Goal: Information Seeking & Learning: Learn about a topic

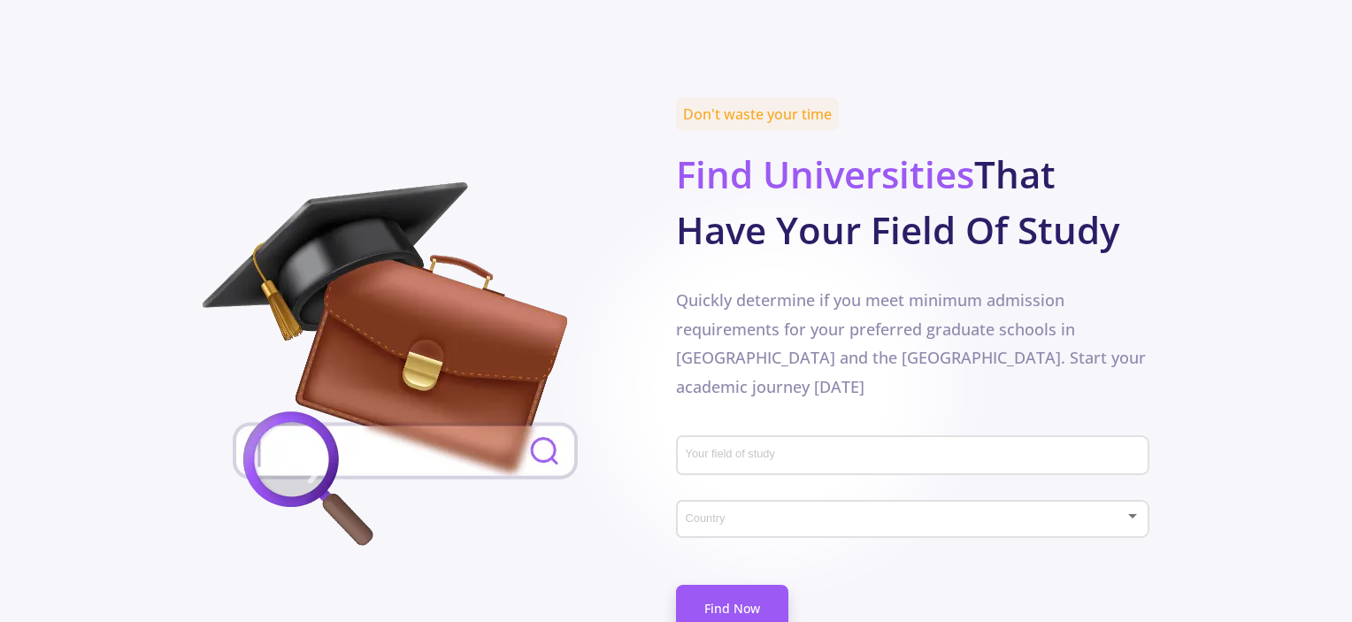
scroll to position [779, 0]
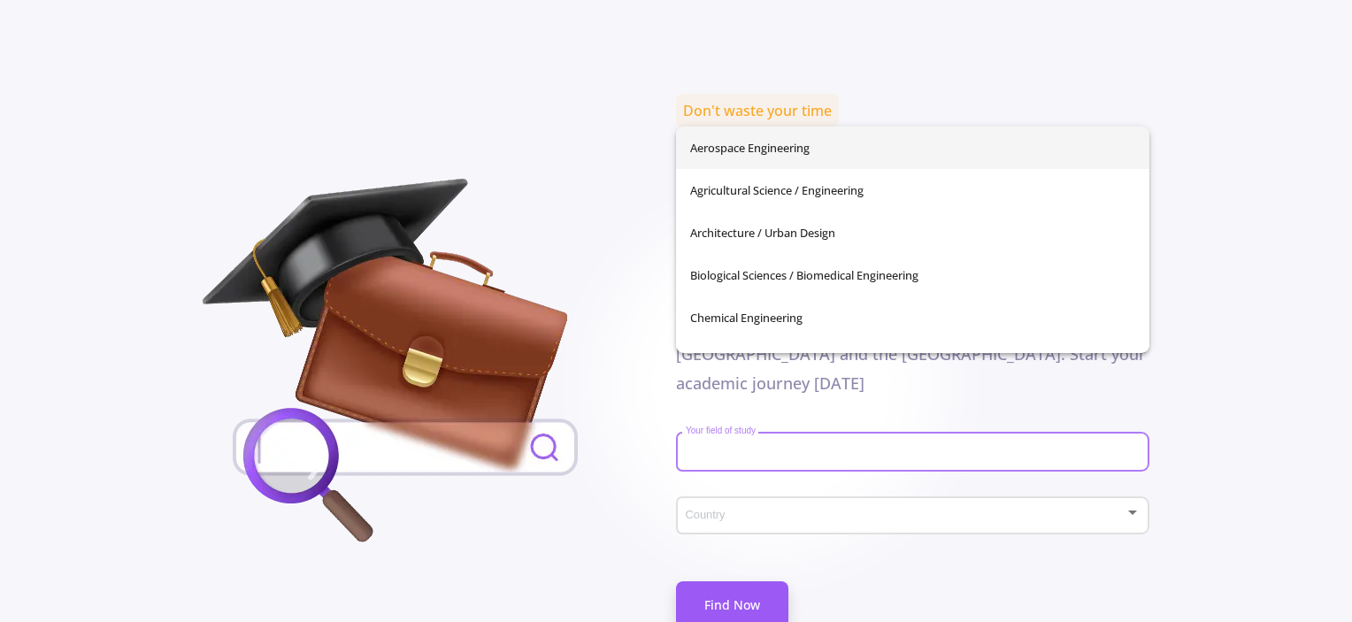
click at [719, 445] on input "Your field of study" at bounding box center [915, 453] width 461 height 16
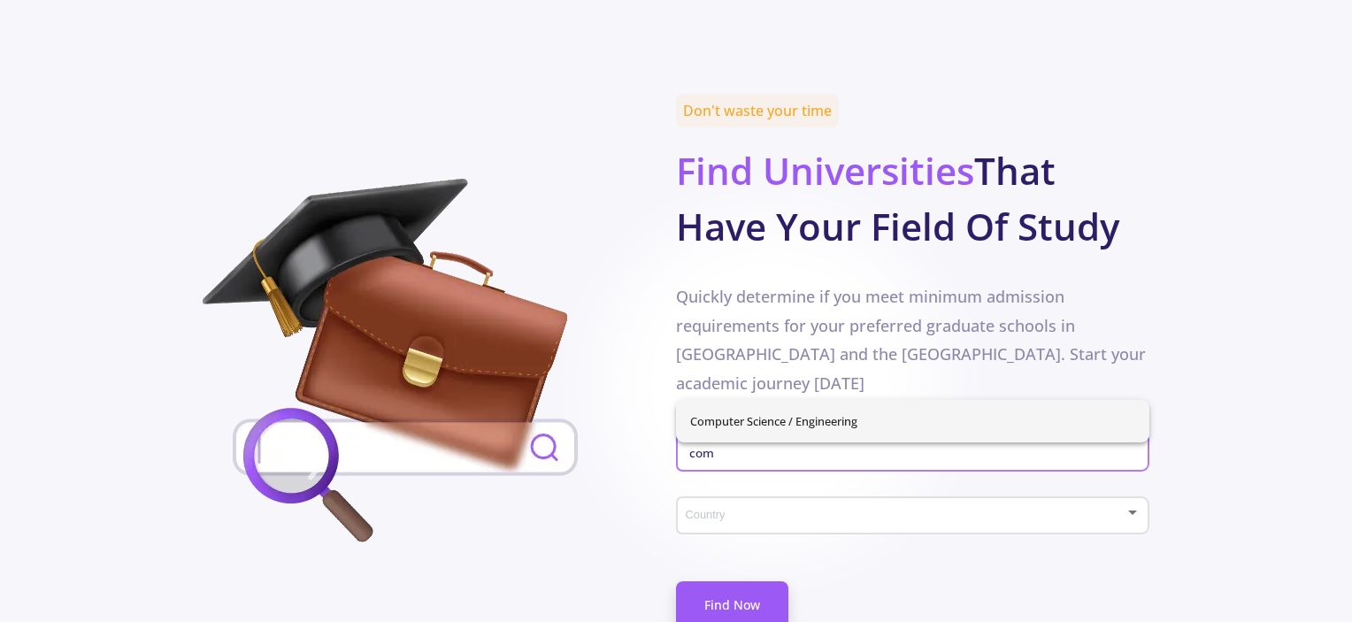
type input "com"
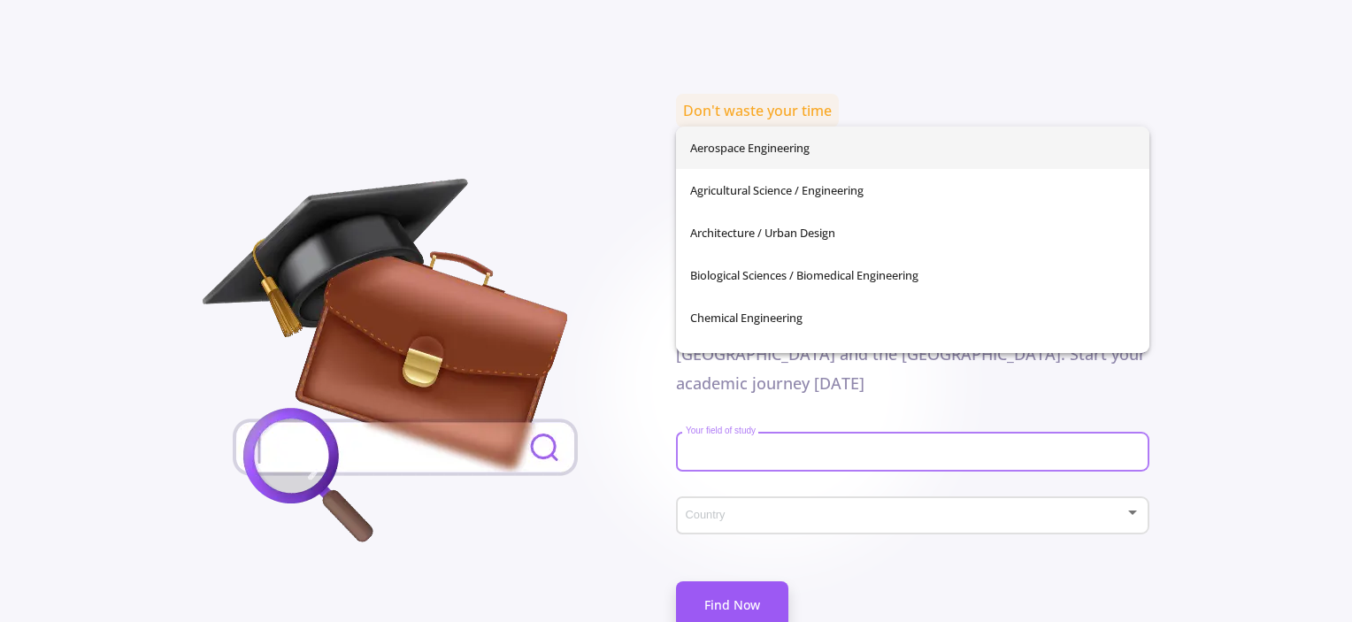
click at [798, 445] on input "Your field of study" at bounding box center [915, 453] width 461 height 16
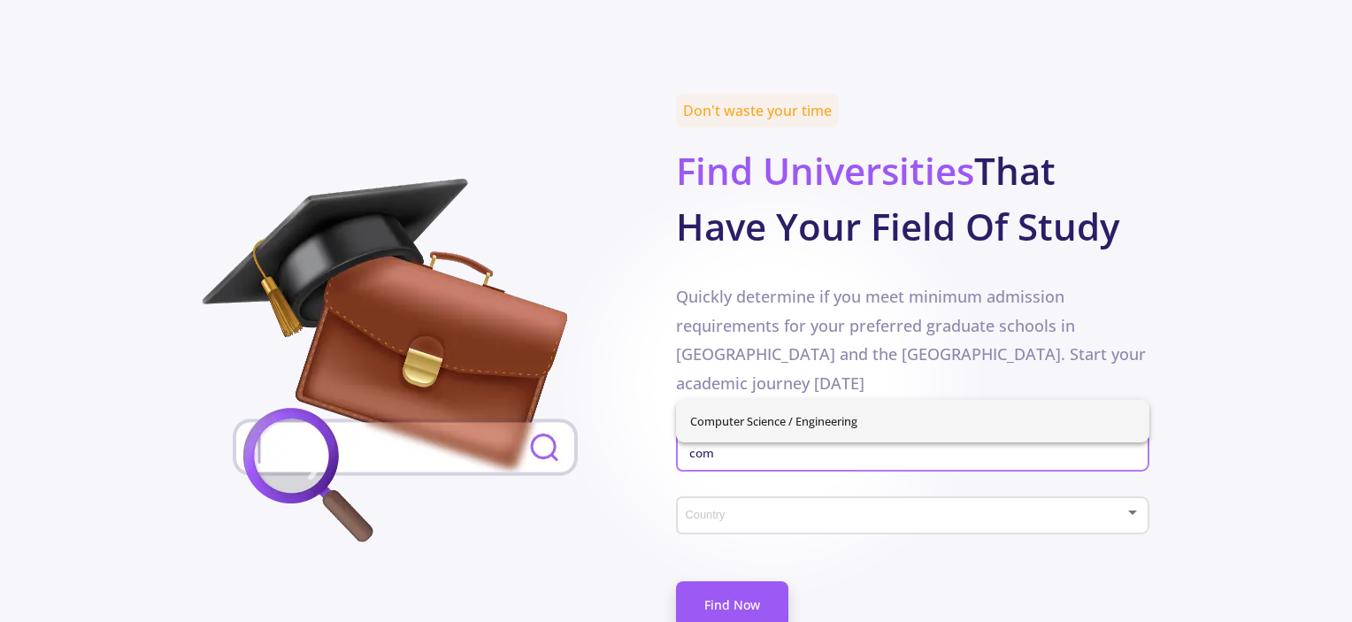
type input "com"
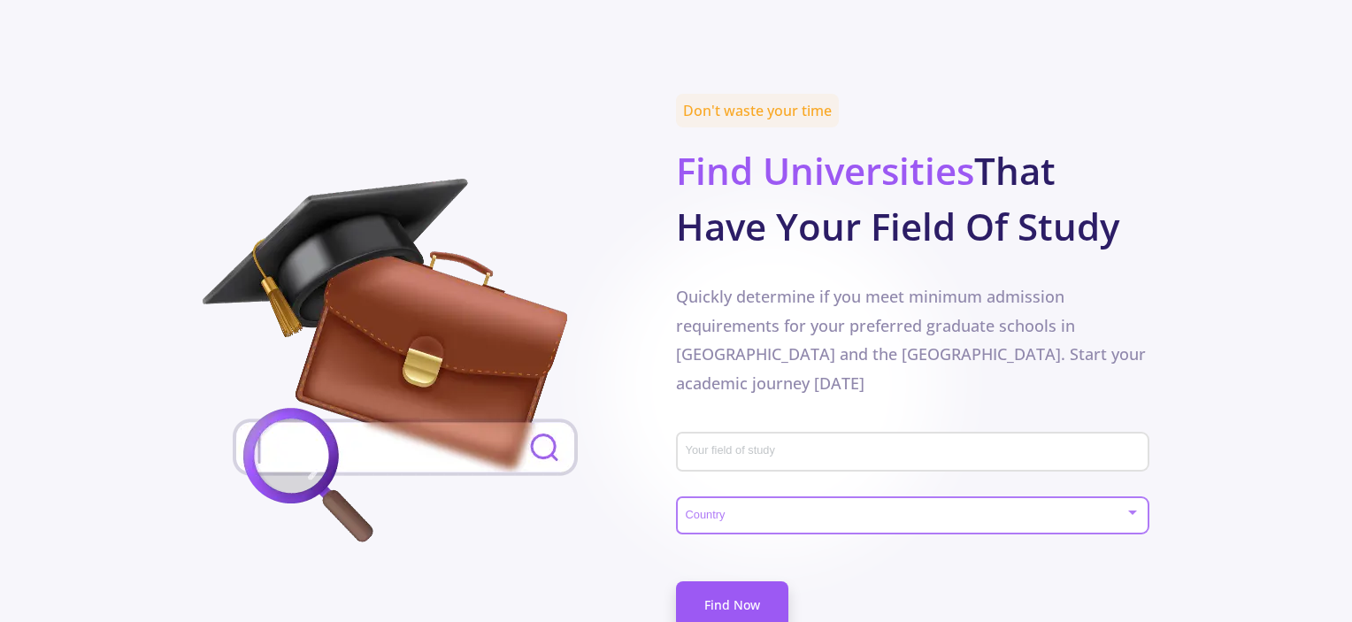
click at [740, 510] on span at bounding box center [907, 516] width 436 height 12
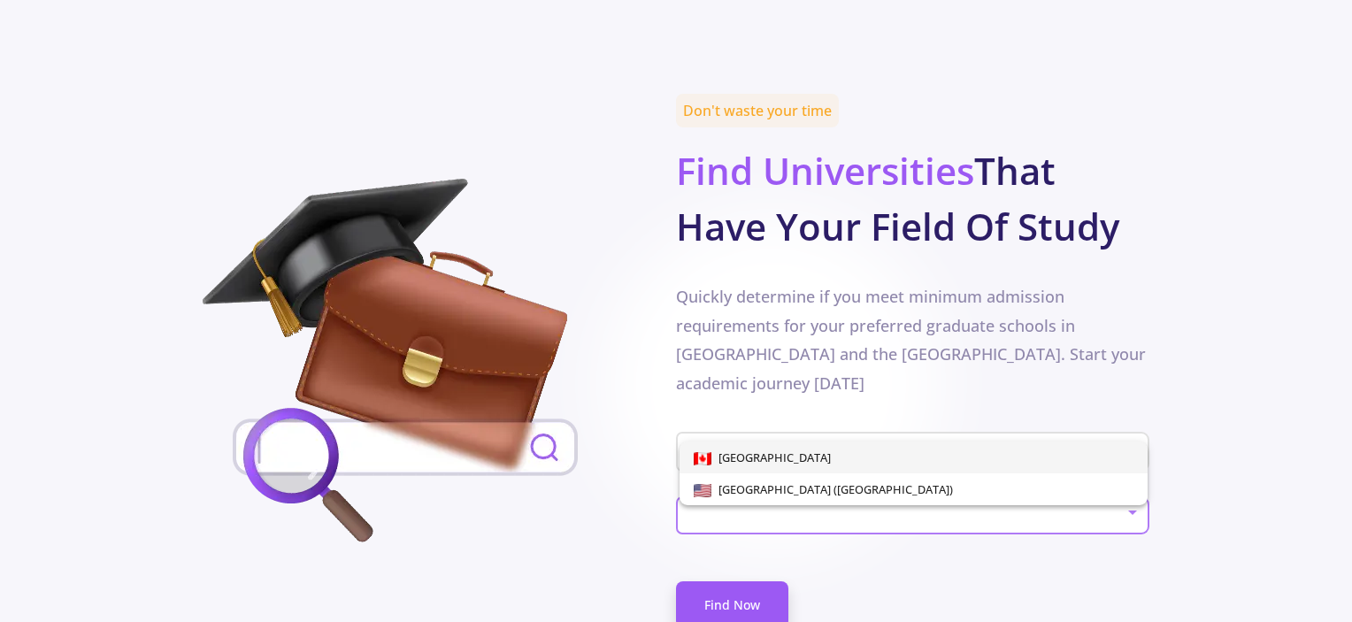
click at [507, 273] on div at bounding box center [676, 311] width 1352 height 622
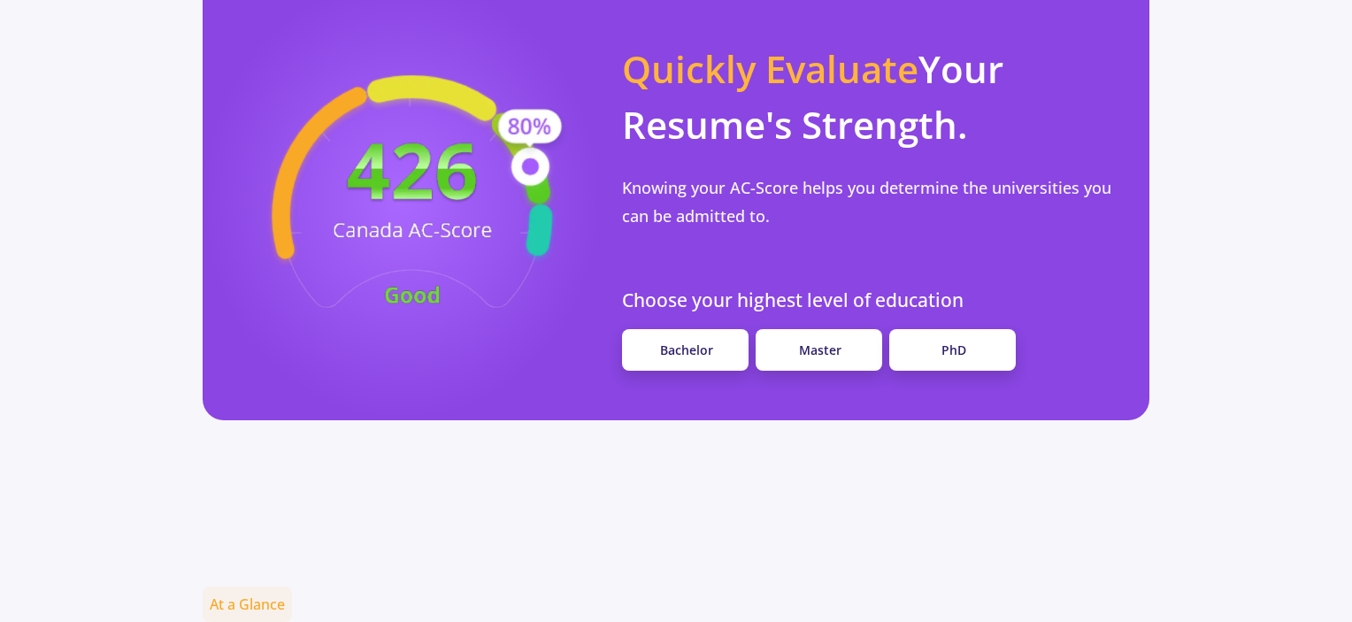
scroll to position [1841, 0]
